Goal: Find specific page/section: Find specific page/section

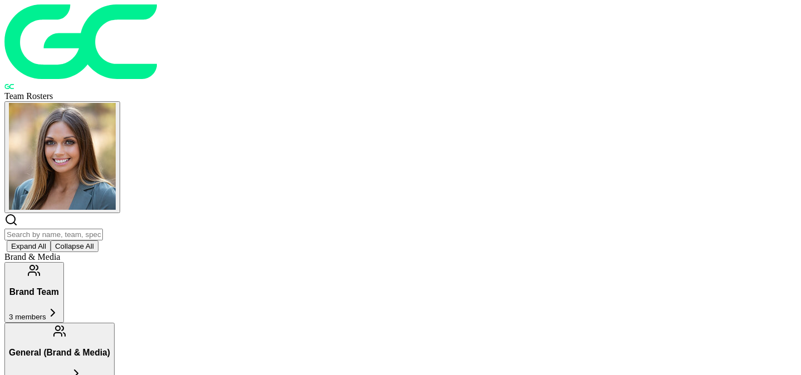
click at [103, 229] on input "text" at bounding box center [53, 235] width 98 height 12
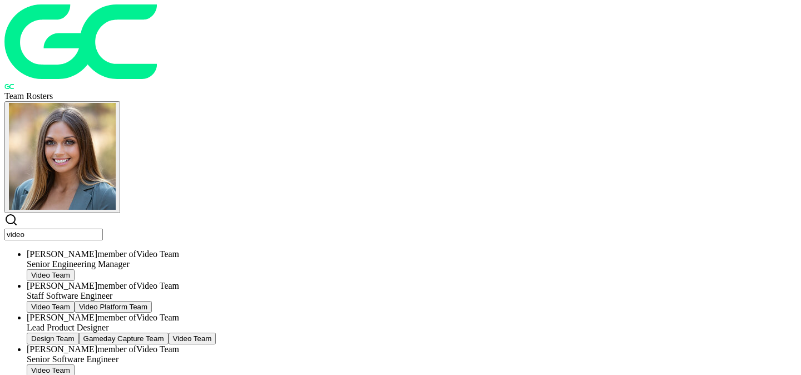
type input "video"
click at [75, 269] on button "Video Team" at bounding box center [51, 275] width 48 height 12
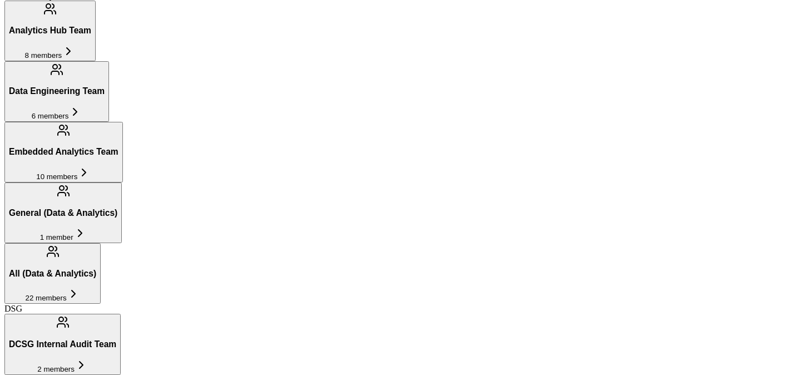
scroll to position [604, 0]
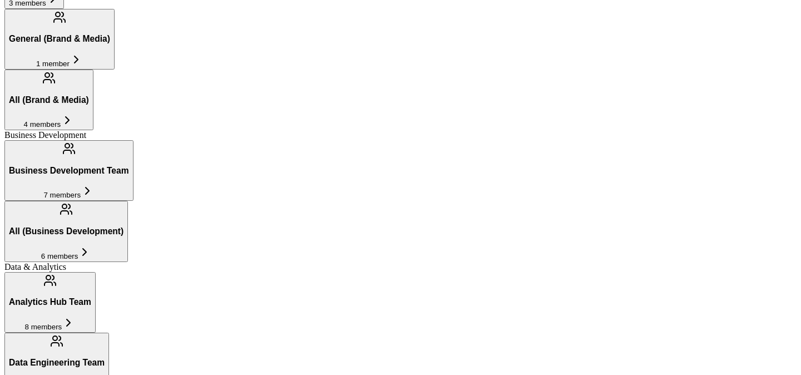
scroll to position [316, 0]
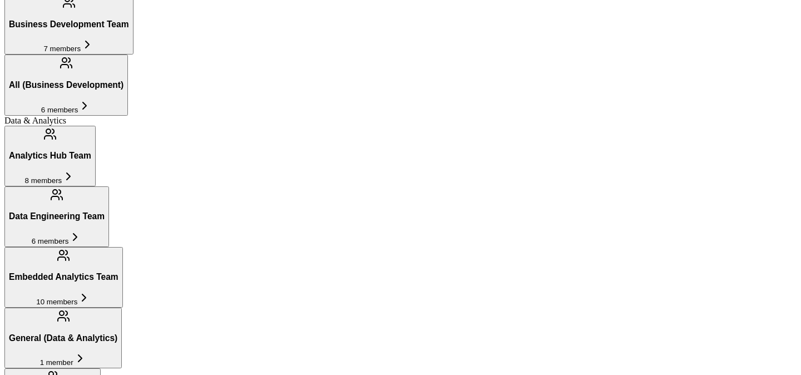
scroll to position [462, 0]
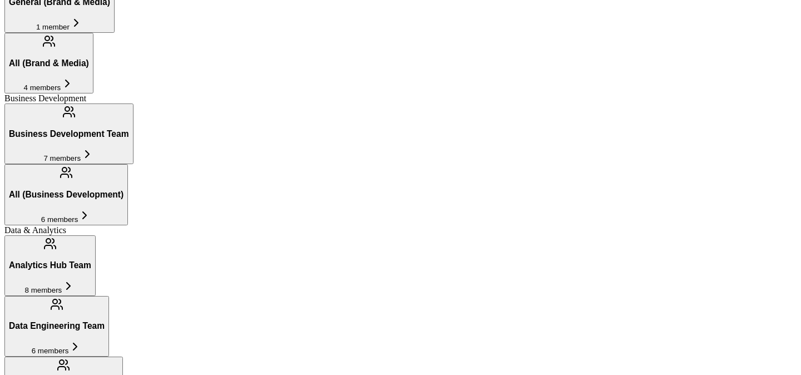
scroll to position [350, 0]
